Goal: Task Accomplishment & Management: Use online tool/utility

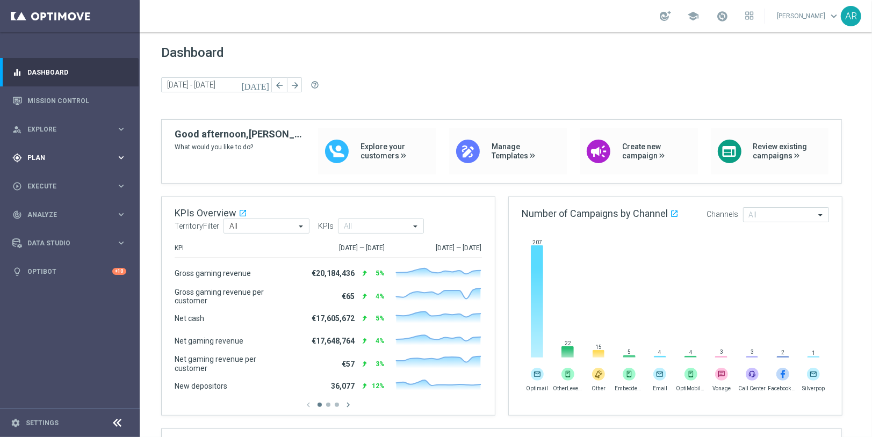
click at [50, 151] on div "gps_fixed Plan keyboard_arrow_right" at bounding box center [69, 157] width 139 height 28
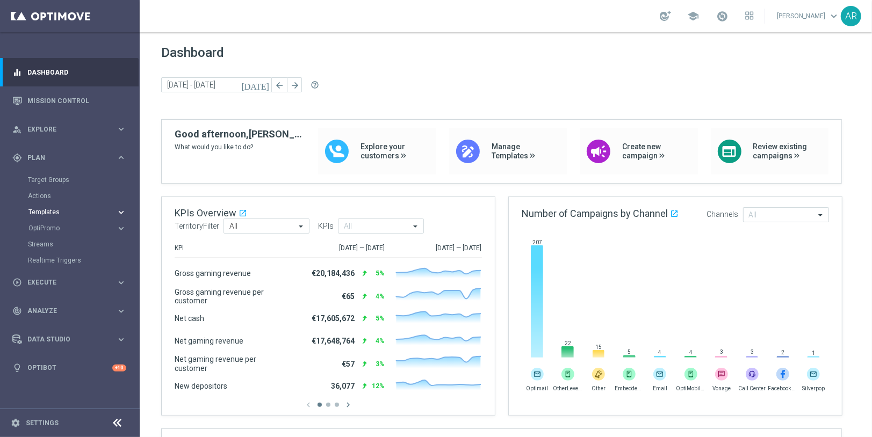
click at [56, 212] on span "Templates" at bounding box center [66, 212] width 77 height 6
click at [66, 277] on link "Embedded Messaging" at bounding box center [72, 276] width 78 height 9
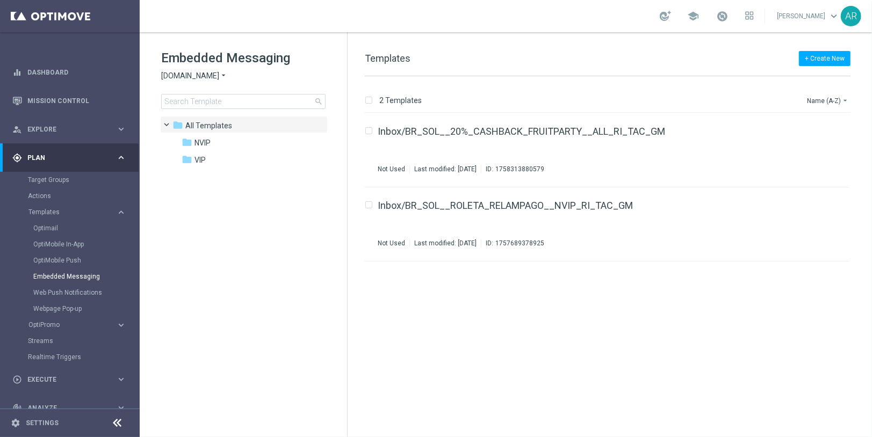
click at [219, 72] on span "[DOMAIN_NAME]" at bounding box center [190, 76] width 58 height 10
click at [213, 97] on div "[DOMAIN_NAME]" at bounding box center [202, 101] width 81 height 13
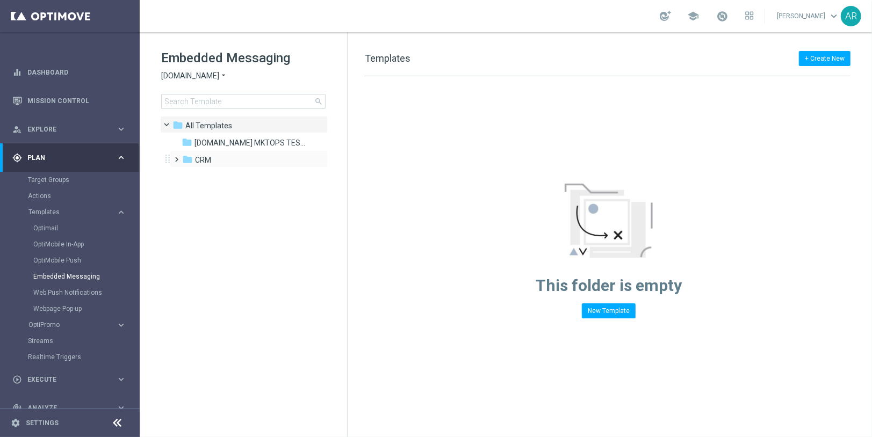
click at [177, 157] on span at bounding box center [174, 155] width 5 height 4
click at [188, 191] on span at bounding box center [185, 189] width 5 height 4
click at [230, 207] on span "pt_BR ([DOMAIN_NAME])" at bounding box center [259, 212] width 86 height 10
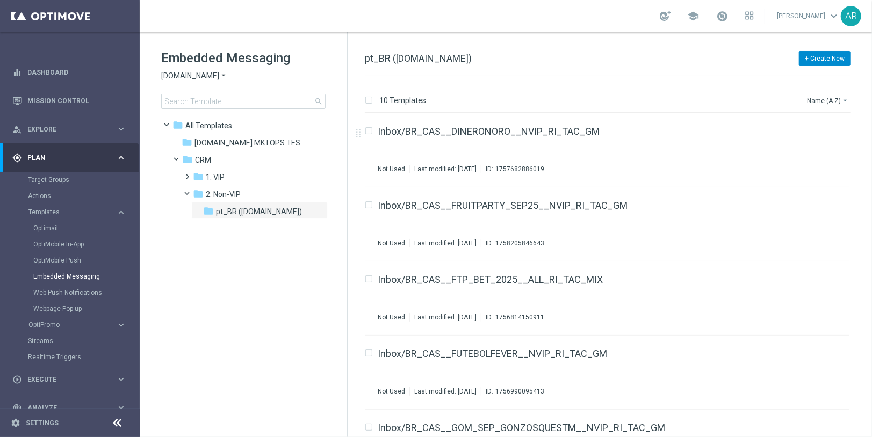
click at [784, 56] on button "+ Create New" at bounding box center [825, 58] width 52 height 15
click at [784, 75] on span "New Template" at bounding box center [794, 78] width 43 height 8
